Goal: Task Accomplishment & Management: Use online tool/utility

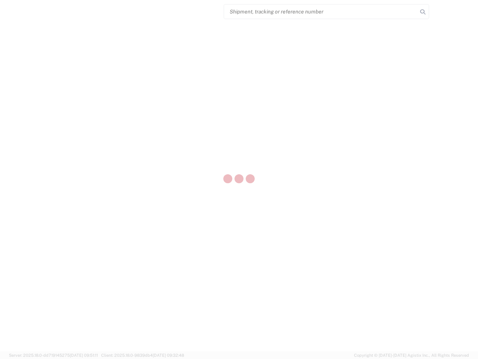
select select "US"
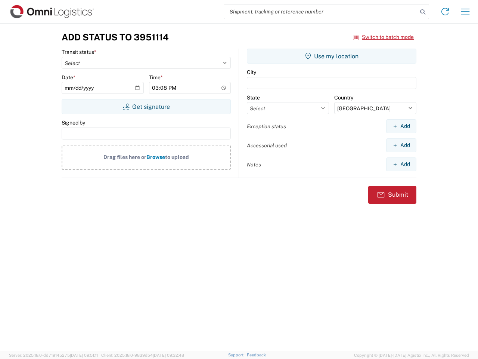
click at [321, 12] on input "search" at bounding box center [320, 11] width 193 height 14
click at [423, 12] on icon at bounding box center [423, 12] width 10 height 10
click at [445, 12] on icon at bounding box center [445, 12] width 12 height 12
click at [465, 12] on icon "button" at bounding box center [465, 12] width 9 height 6
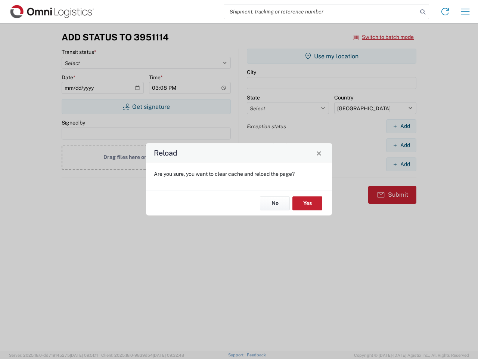
click at [332, 56] on div "Reload Are you sure, you want to clear cache and reload the page? No Yes" at bounding box center [239, 179] width 478 height 359
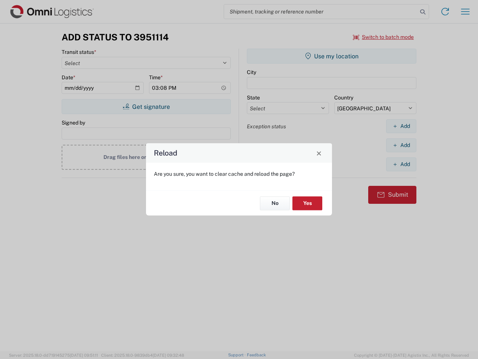
click at [401, 126] on div "Reload Are you sure, you want to clear cache and reload the page? No Yes" at bounding box center [239, 179] width 478 height 359
click at [401, 145] on div "Reload Are you sure, you want to clear cache and reload the page? No Yes" at bounding box center [239, 179] width 478 height 359
click at [401, 164] on div "Reload Are you sure, you want to clear cache and reload the page? No Yes" at bounding box center [239, 179] width 478 height 359
